Goal: Information Seeking & Learning: Learn about a topic

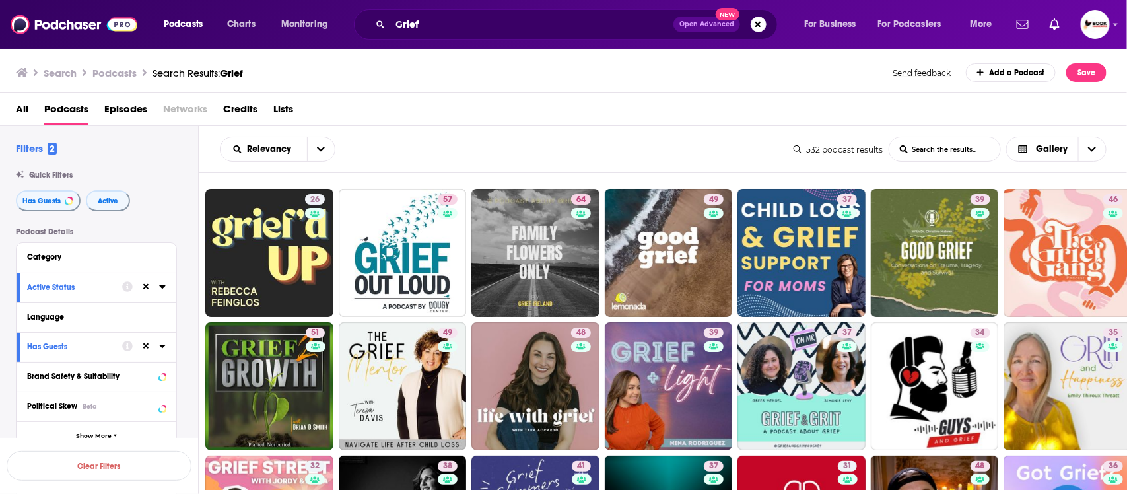
scroll to position [3871, 0]
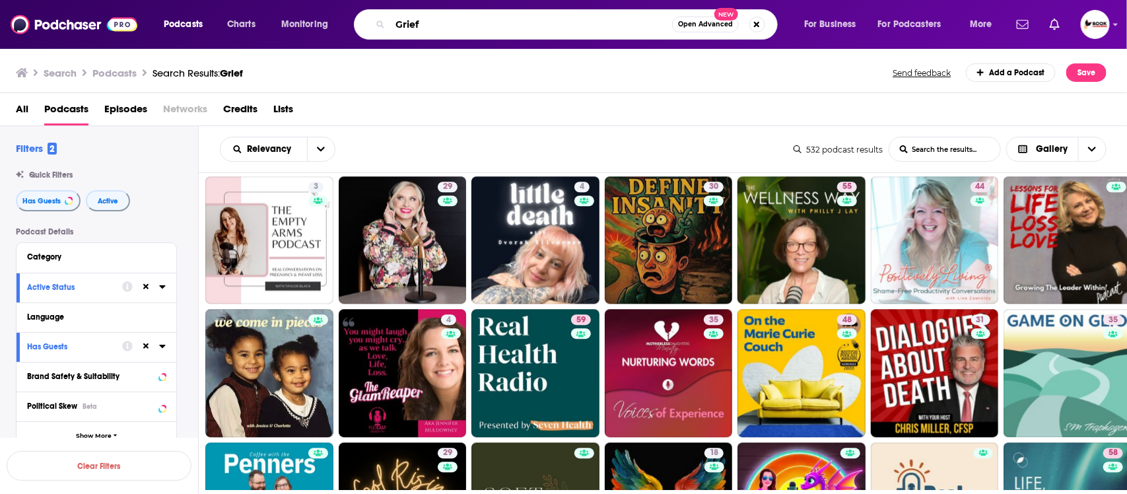
drag, startPoint x: 442, startPoint y: 28, endPoint x: 362, endPoint y: 28, distance: 80.5
click at [362, 28] on div "Grief Open Advanced New" at bounding box center [566, 24] width 424 height 30
paste input "Retirement"
type input "Retirement"
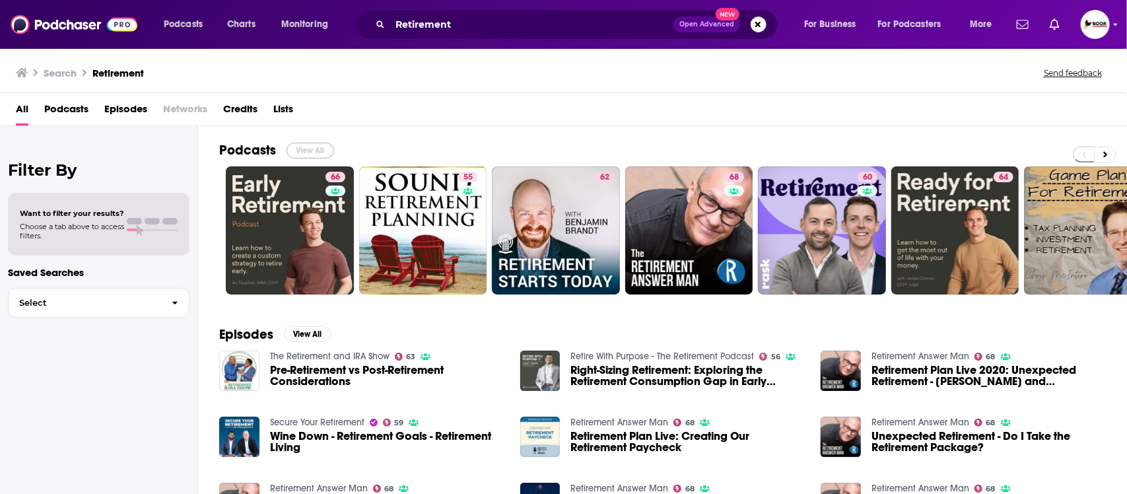
click at [317, 149] on button "View All" at bounding box center [310, 151] width 48 height 16
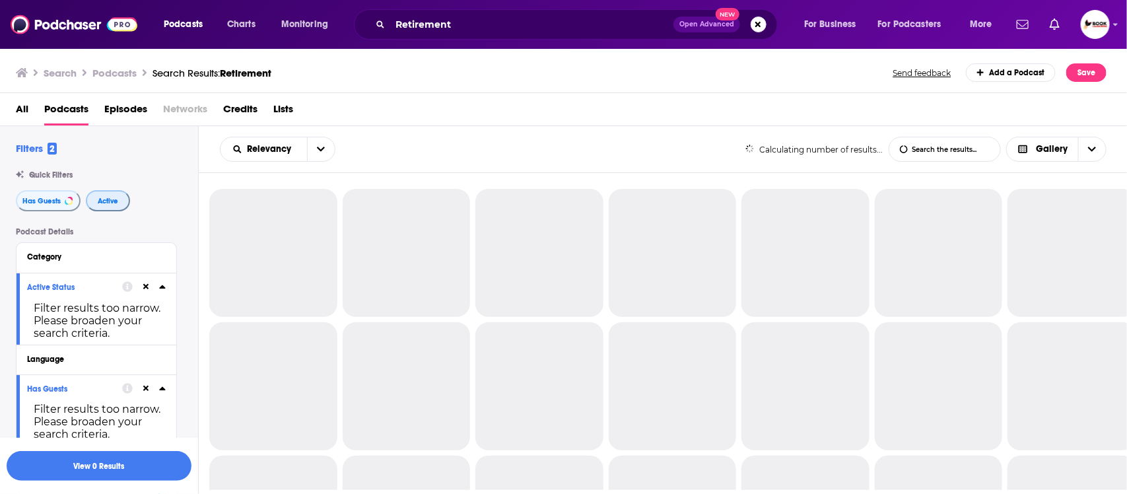
click at [104, 198] on span "Active" at bounding box center [108, 200] width 20 height 7
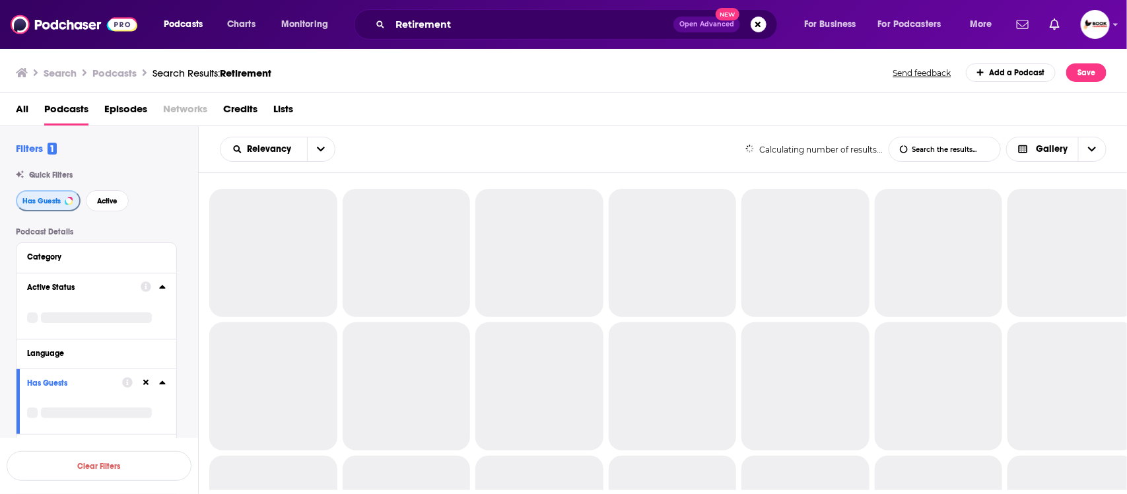
click at [37, 202] on span "Has Guests" at bounding box center [41, 200] width 38 height 7
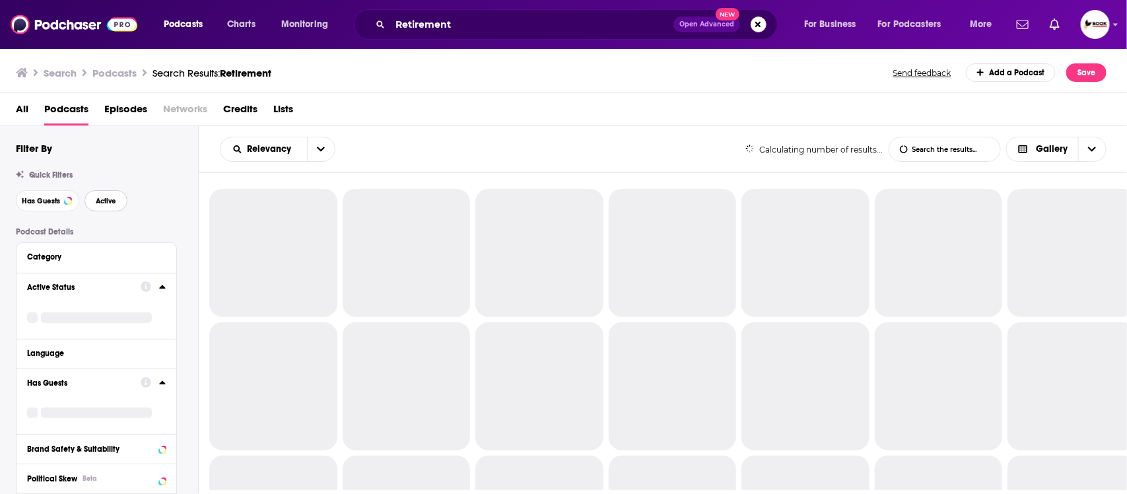
click at [110, 205] on span "Active" at bounding box center [106, 200] width 20 height 7
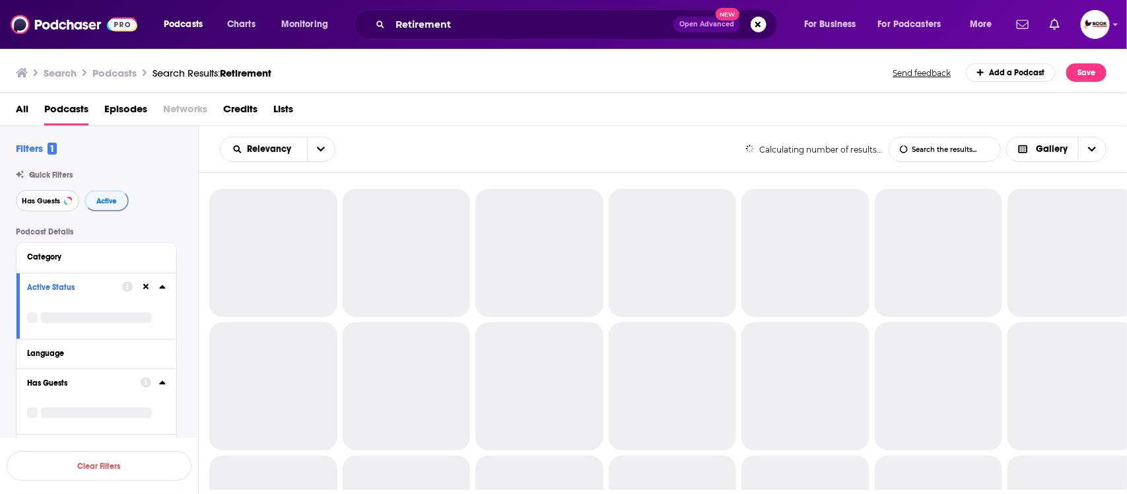
click at [55, 205] on span "Has Guests" at bounding box center [41, 200] width 38 height 7
